Goal: Task Accomplishment & Management: Manage account settings

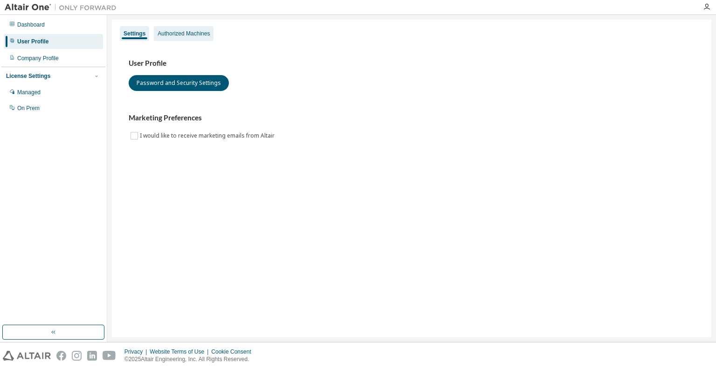
click at [198, 35] on div "Authorized Machines" at bounding box center [184, 33] width 52 height 7
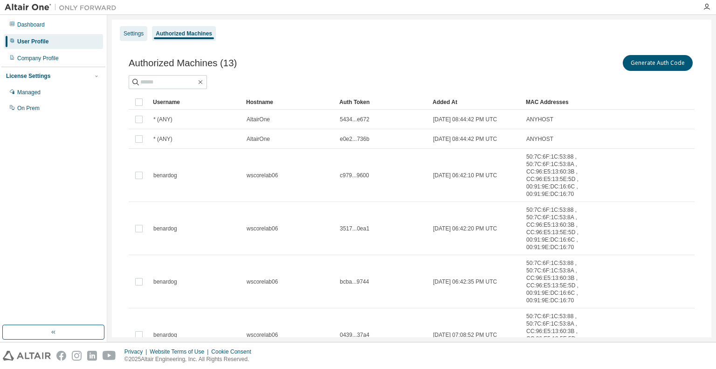
click at [142, 39] on div "Settings" at bounding box center [134, 33] width 28 height 15
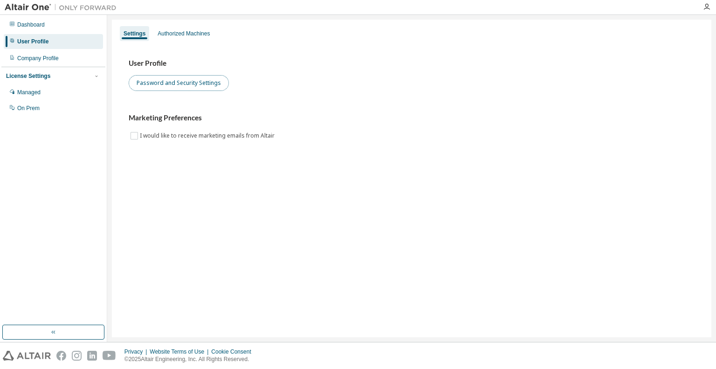
click at [187, 89] on button "Password and Security Settings" at bounding box center [179, 83] width 100 height 16
